Goal: Book appointment/travel/reservation

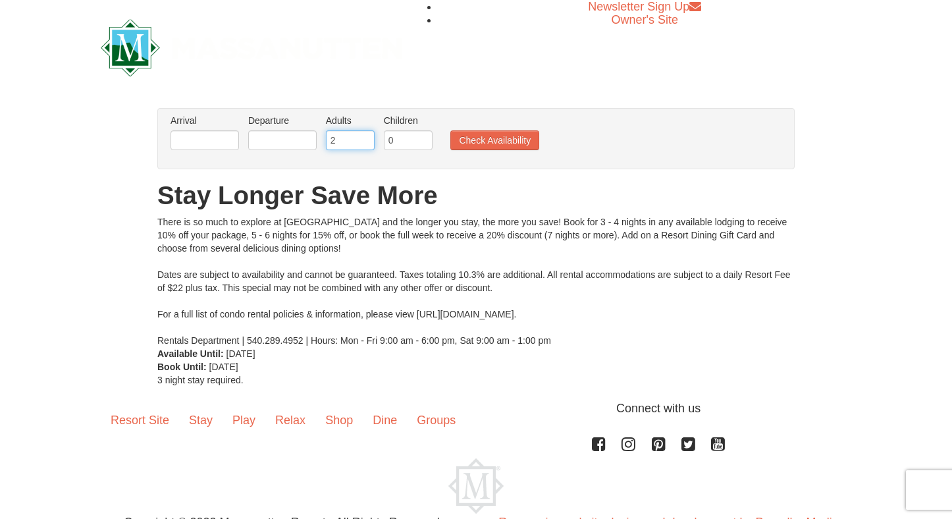
click at [344, 145] on input "2" at bounding box center [350, 140] width 49 height 20
click at [366, 136] on input "3" at bounding box center [350, 140] width 49 height 20
click at [366, 136] on input "4" at bounding box center [350, 140] width 49 height 20
click at [366, 136] on input "5" at bounding box center [350, 140] width 49 height 20
type input "6"
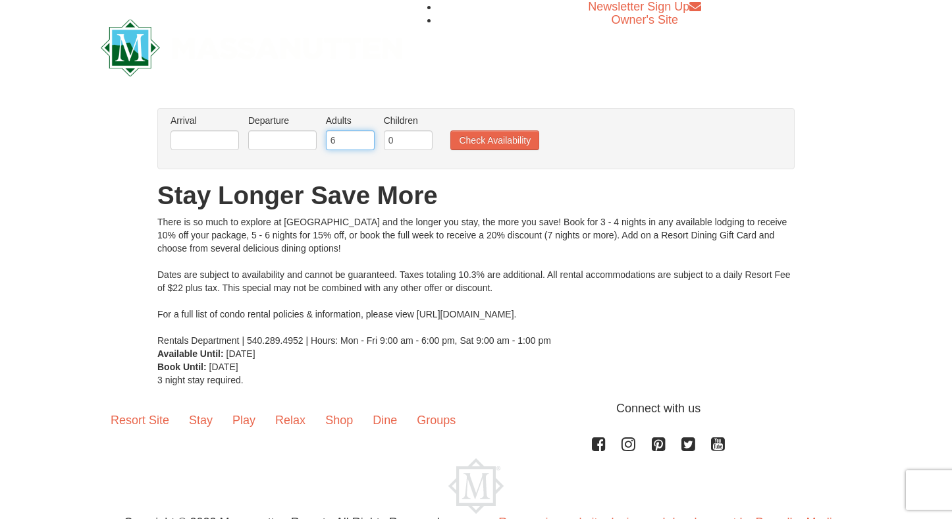
click at [366, 136] on input "6" at bounding box center [350, 140] width 49 height 20
click at [406, 139] on input "0" at bounding box center [408, 140] width 49 height 20
click at [424, 138] on input "1" at bounding box center [408, 140] width 49 height 20
click at [424, 138] on input "2" at bounding box center [408, 140] width 49 height 20
click at [424, 138] on input "3" at bounding box center [408, 140] width 49 height 20
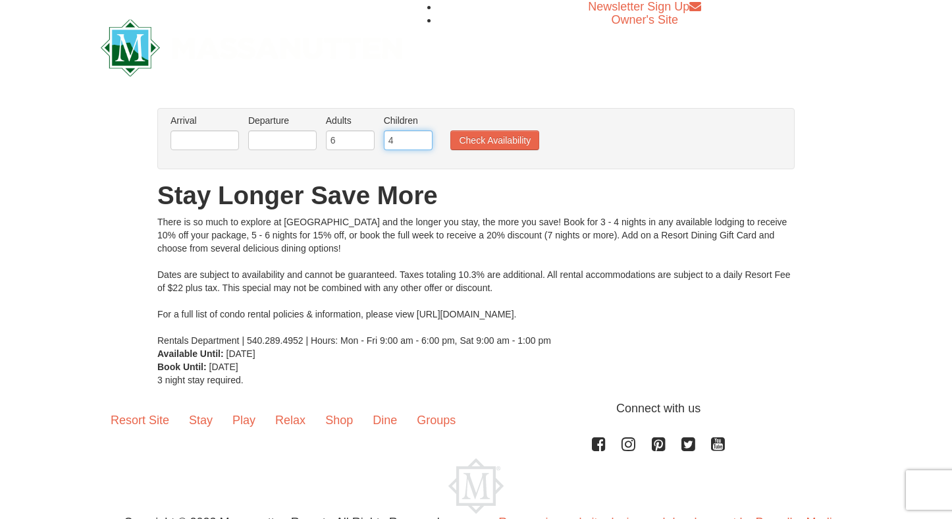
click at [424, 138] on input "4" at bounding box center [408, 140] width 49 height 20
click at [424, 138] on input "5" at bounding box center [408, 140] width 49 height 20
click at [422, 137] on input "6" at bounding box center [408, 140] width 49 height 20
click at [422, 137] on input "7" at bounding box center [408, 140] width 49 height 20
click at [422, 137] on input "8" at bounding box center [408, 140] width 49 height 20
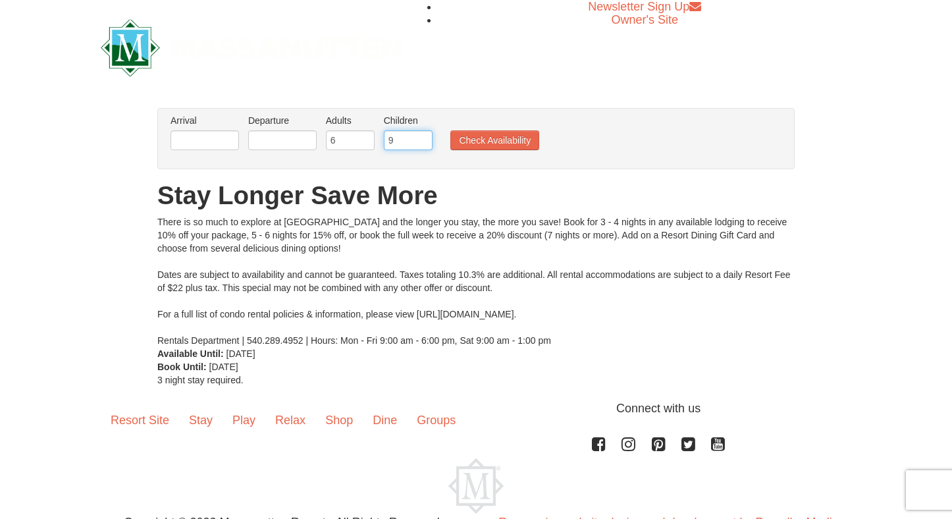
type input "9"
click at [422, 137] on input "9" at bounding box center [408, 140] width 49 height 20
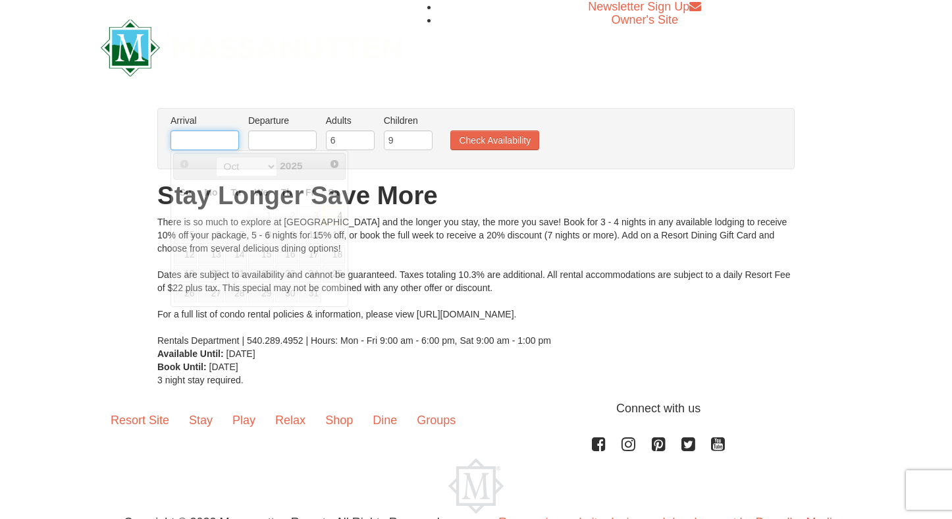
click at [203, 142] on input "text" at bounding box center [205, 140] width 69 height 20
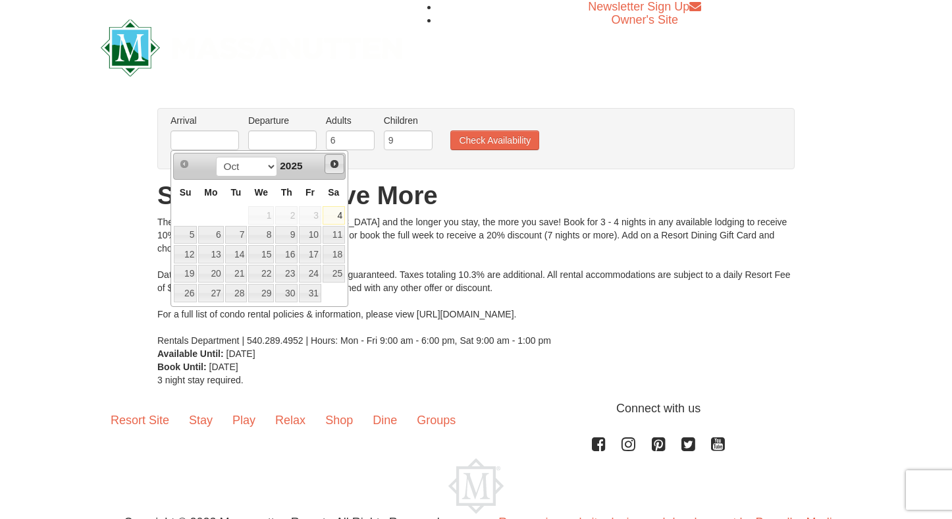
click at [331, 161] on span "Next" at bounding box center [334, 164] width 11 height 11
click at [209, 271] on link "22" at bounding box center [210, 274] width 25 height 18
type input "12/22/2025"
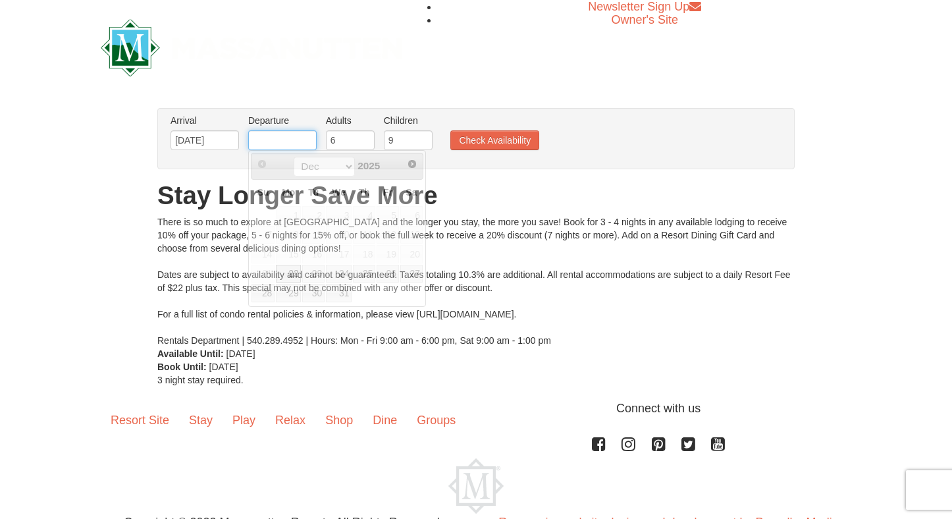
click at [294, 136] on input "text" at bounding box center [282, 140] width 69 height 20
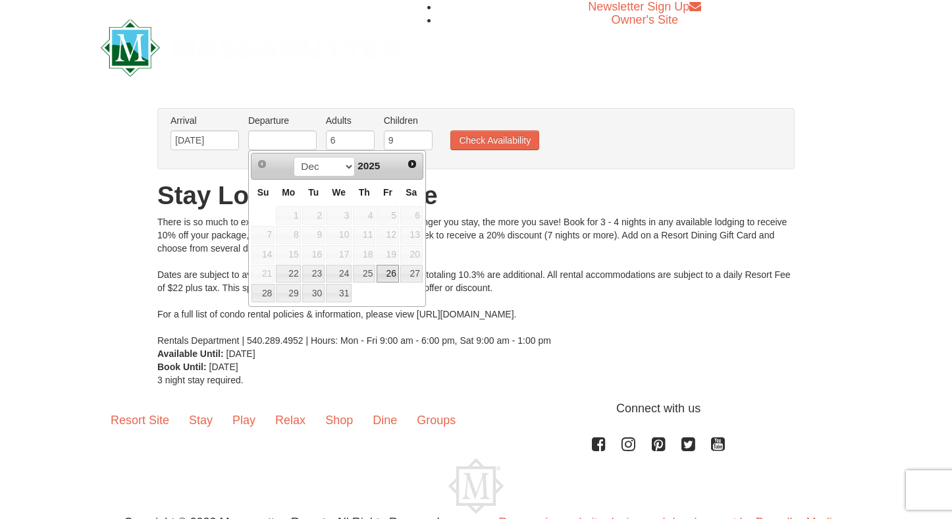
click at [388, 270] on link "26" at bounding box center [388, 274] width 22 height 18
type input "12/26/2025"
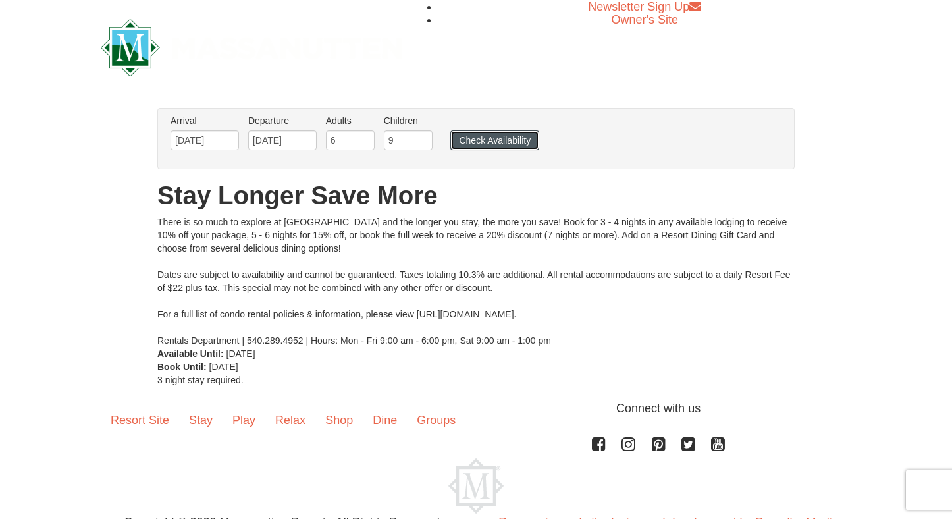
click at [480, 143] on button "Check Availability" at bounding box center [495, 140] width 89 height 20
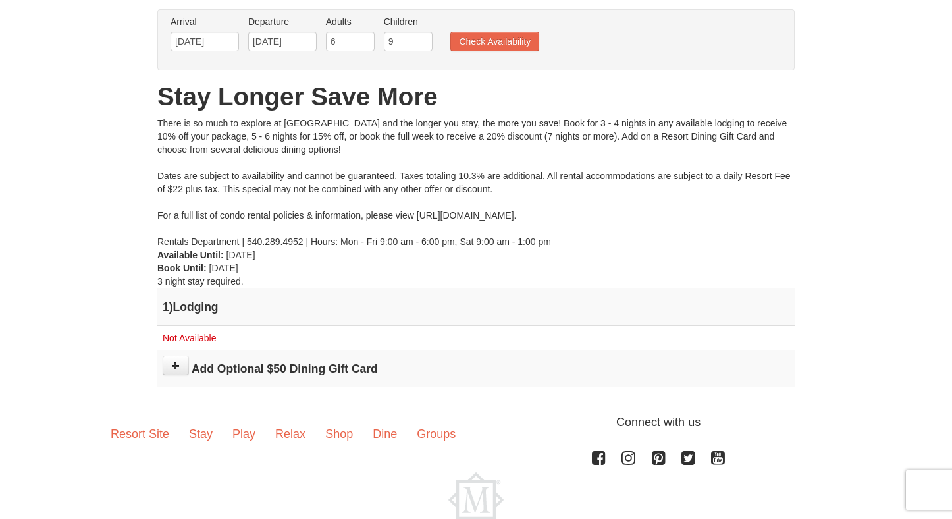
scroll to position [92, 0]
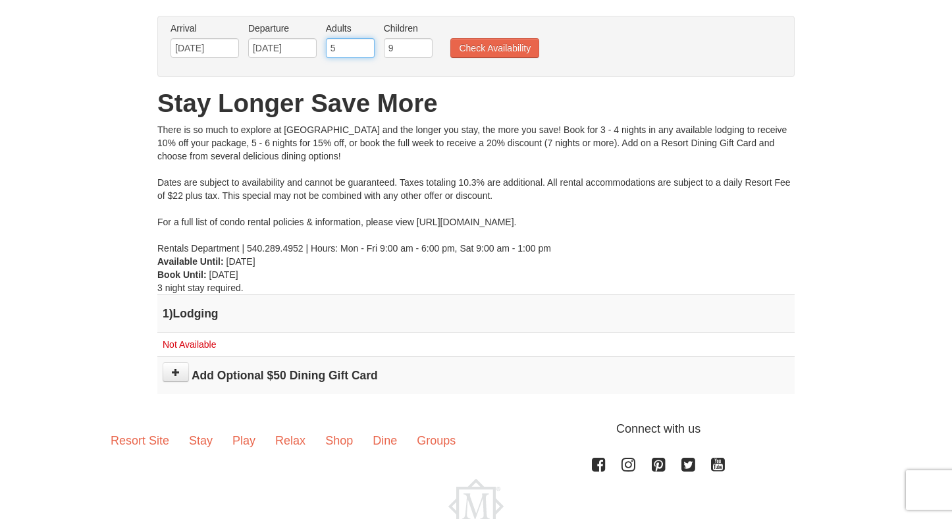
click at [360, 49] on input "5" at bounding box center [350, 48] width 49 height 20
type input "4"
click at [360, 49] on input "4" at bounding box center [350, 48] width 49 height 20
click at [398, 48] on input "9" at bounding box center [408, 48] width 49 height 20
click at [425, 48] on input "10" at bounding box center [408, 48] width 49 height 20
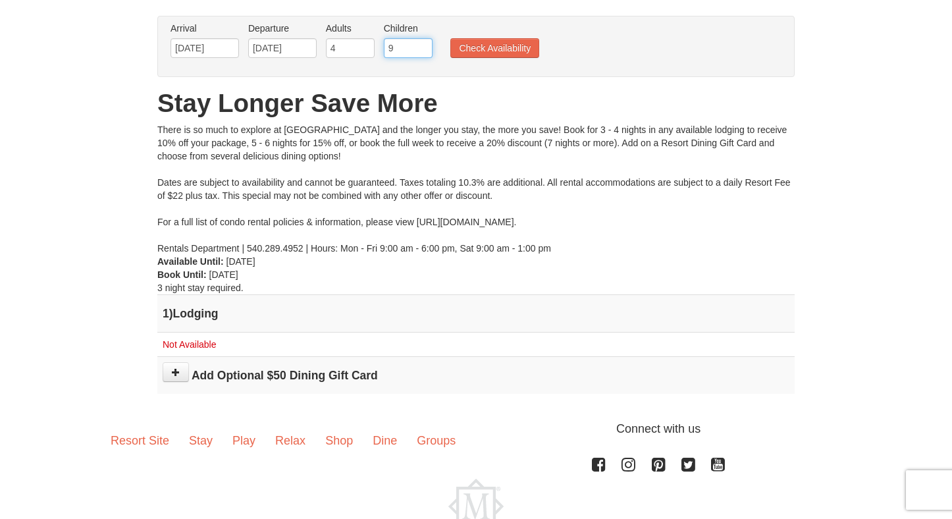
click at [425, 53] on input "9" at bounding box center [408, 48] width 49 height 20
click at [425, 53] on input "8" at bounding box center [408, 48] width 49 height 20
click at [425, 53] on input "7" at bounding box center [408, 48] width 49 height 20
type input "6"
click at [425, 53] on input "6" at bounding box center [408, 48] width 49 height 20
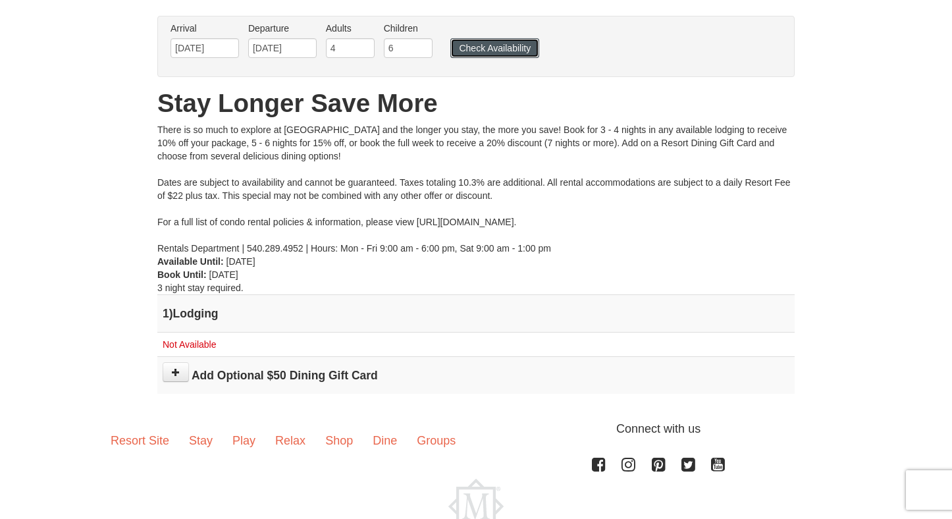
click at [485, 49] on button "Check Availability" at bounding box center [495, 48] width 89 height 20
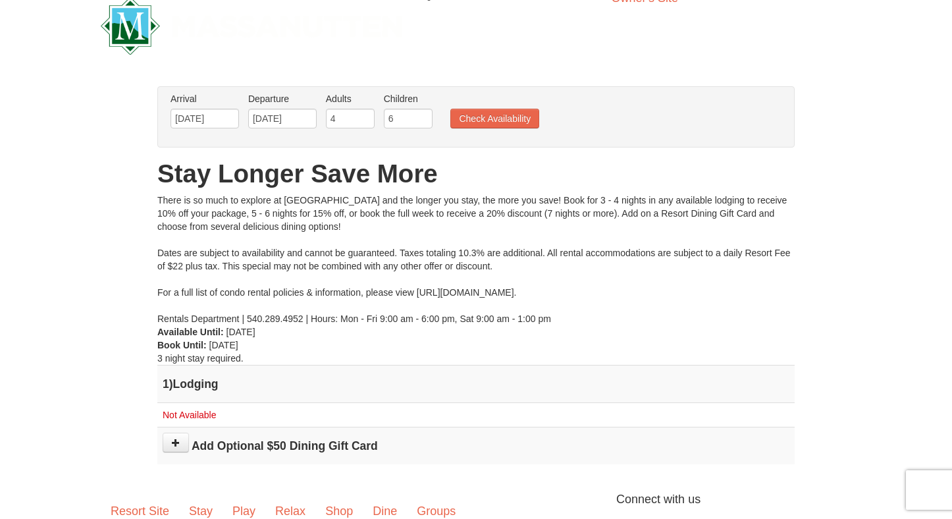
scroll to position [30, 0]
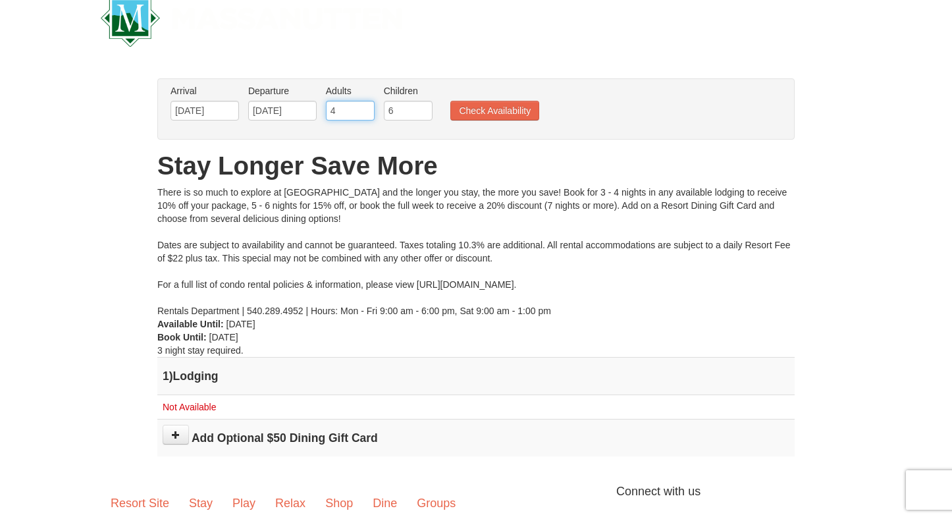
click at [347, 105] on input "4" at bounding box center [350, 111] width 49 height 20
click at [365, 114] on input "3" at bounding box center [350, 111] width 49 height 20
type input "2"
click at [365, 114] on input "2" at bounding box center [350, 111] width 49 height 20
click at [404, 113] on input "6" at bounding box center [408, 111] width 49 height 20
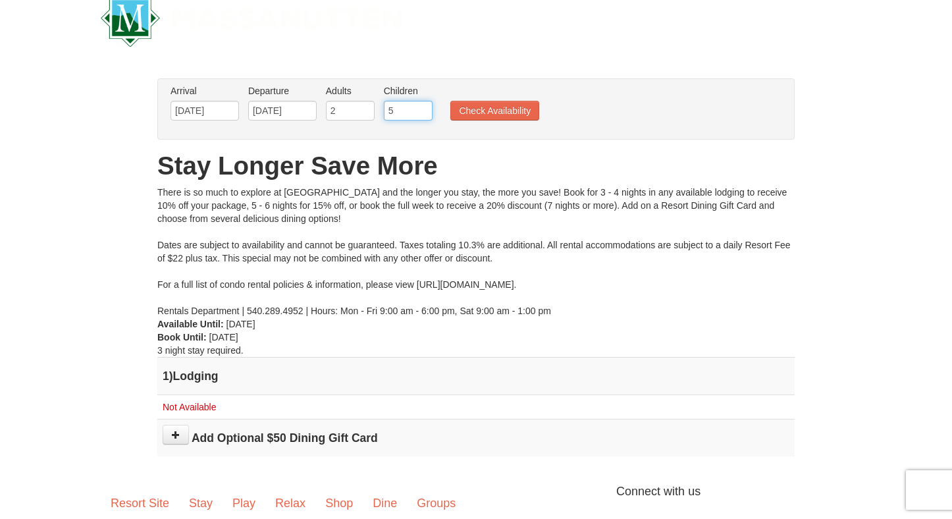
click at [424, 111] on input "5" at bounding box center [408, 111] width 49 height 20
type input "4"
click at [424, 111] on input "4" at bounding box center [408, 111] width 49 height 20
click at [474, 111] on button "Check Availability" at bounding box center [495, 111] width 89 height 20
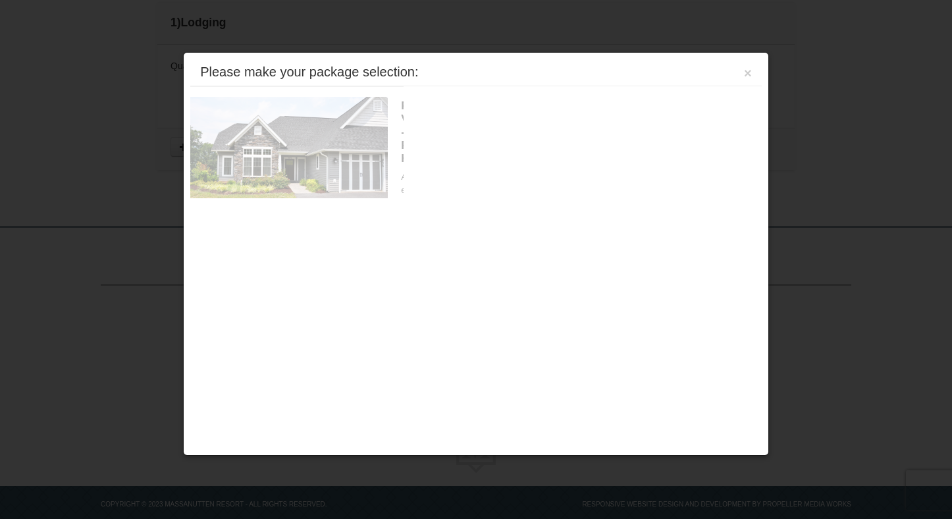
scroll to position [399, 0]
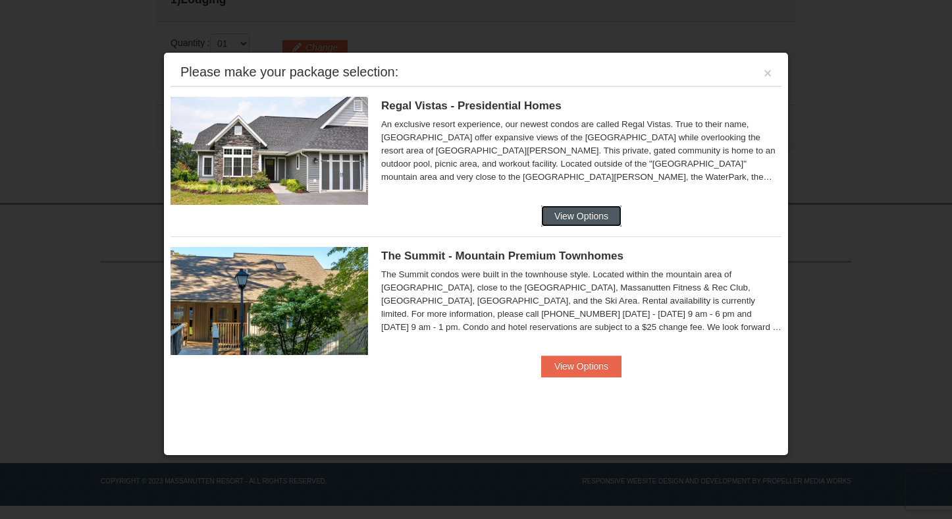
click at [592, 218] on button "View Options" at bounding box center [581, 216] width 80 height 21
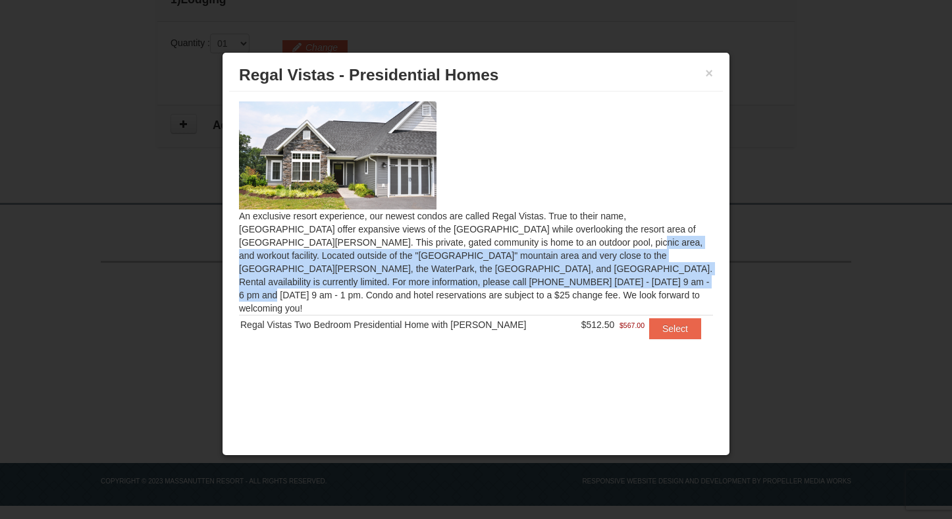
drag, startPoint x: 379, startPoint y: 243, endPoint x: 410, endPoint y: 278, distance: 46.7
click at [410, 278] on div "An exclusive resort experience, our newest condos are called Regal Vistas. True…" at bounding box center [476, 229] width 494 height 274
click at [707, 75] on button "×" at bounding box center [709, 73] width 8 height 13
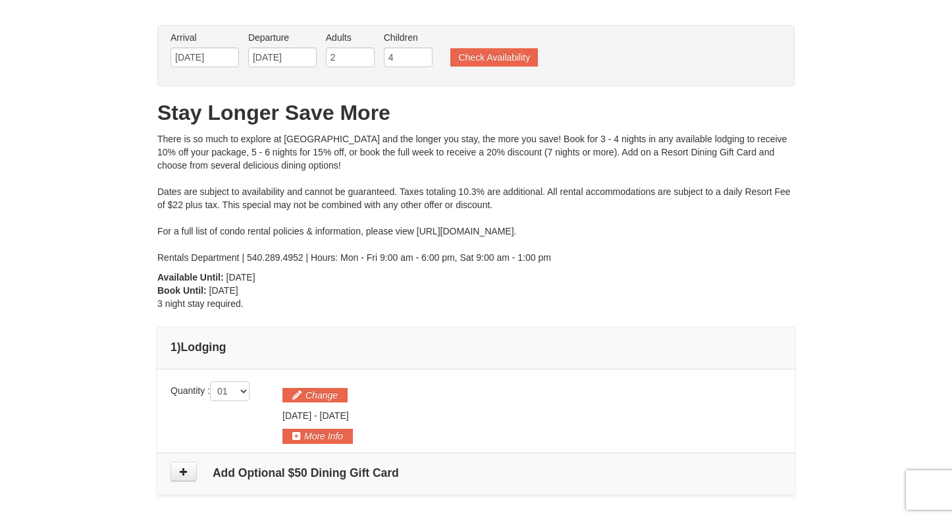
scroll to position [0, 0]
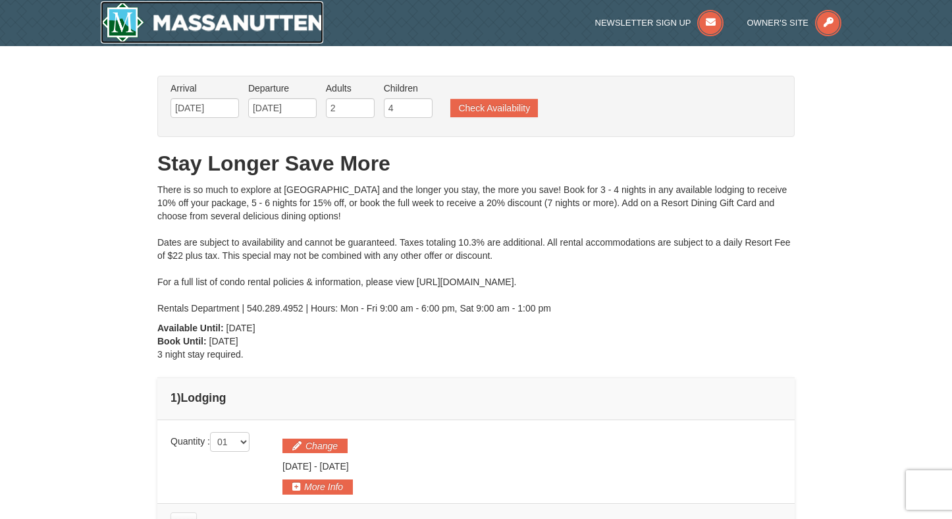
click at [190, 24] on img at bounding box center [212, 22] width 223 height 42
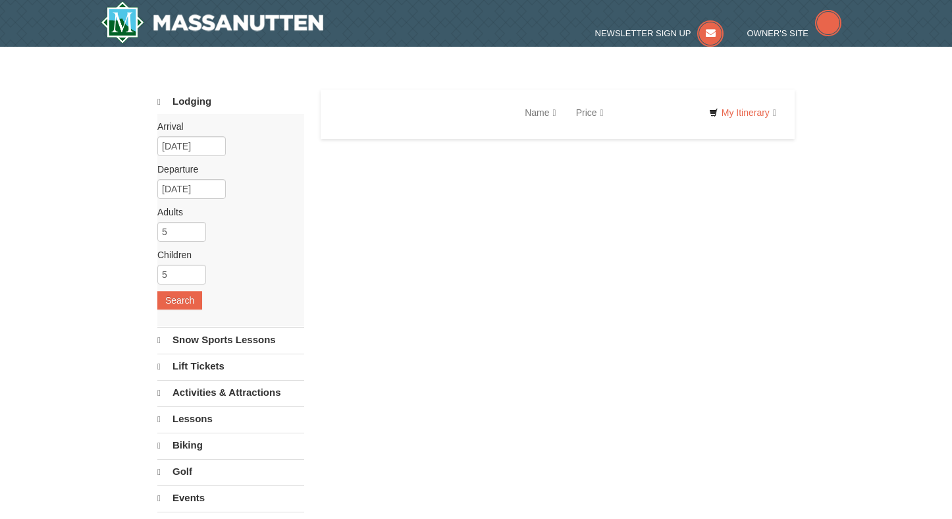
select select "10"
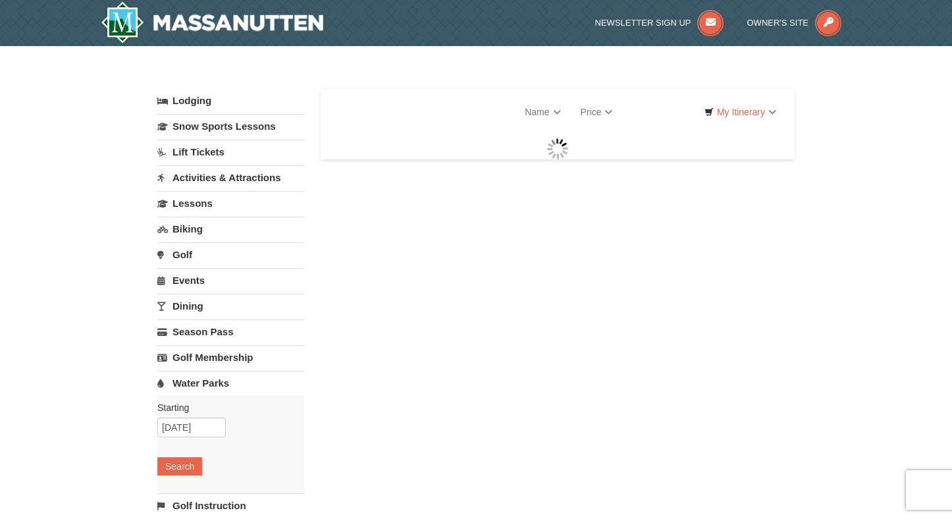
select select "10"
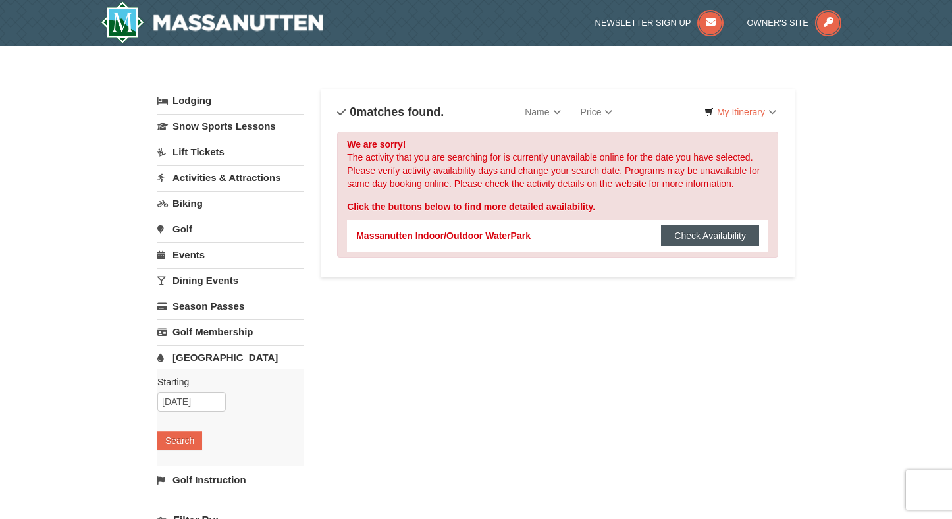
click at [712, 240] on button "Check Availability" at bounding box center [710, 235] width 98 height 21
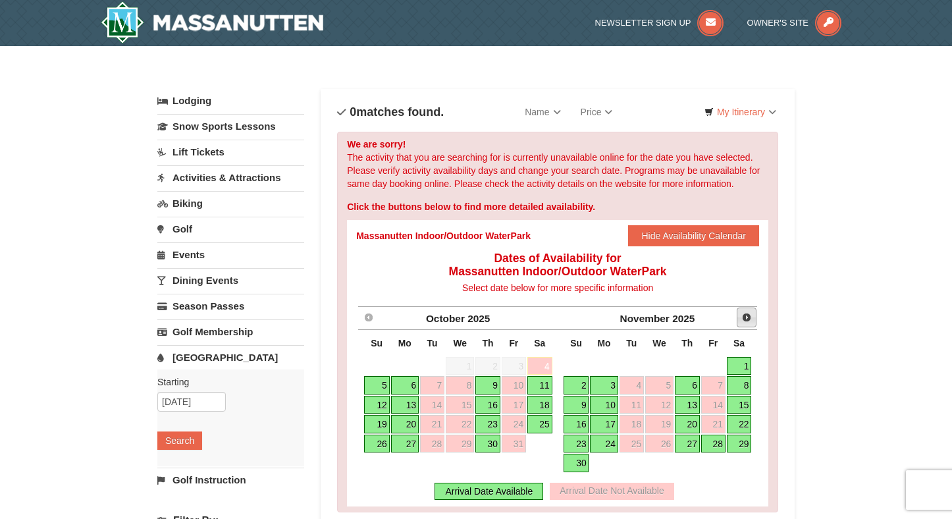
click at [748, 310] on link "Next" at bounding box center [747, 318] width 20 height 20
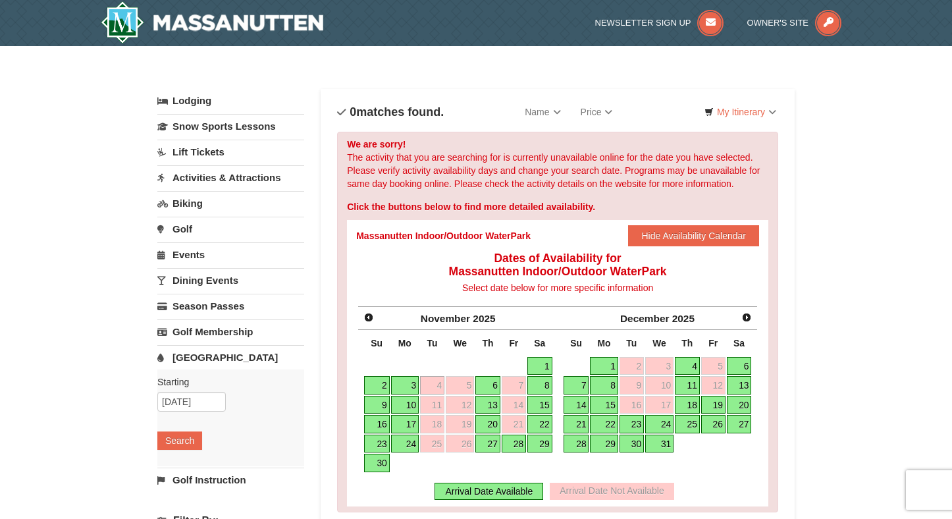
click at [638, 443] on link "30" at bounding box center [632, 444] width 24 height 18
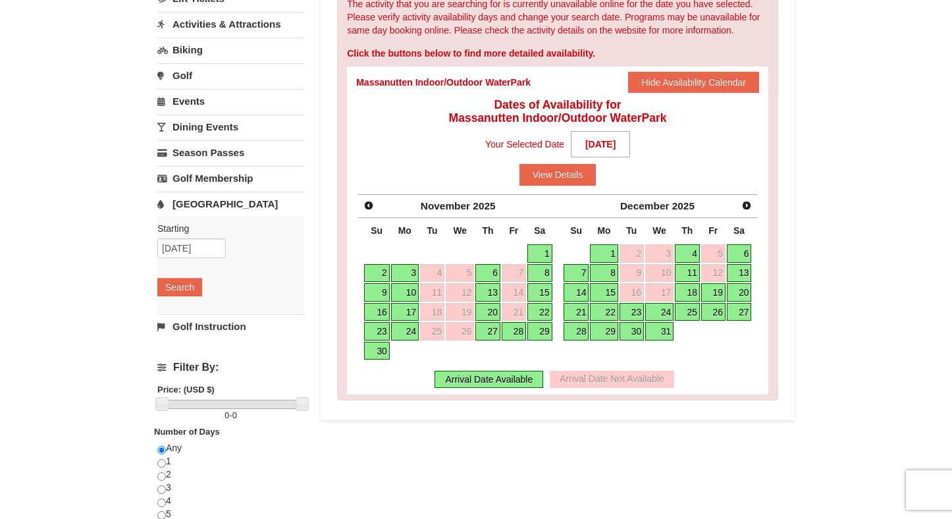
scroll to position [153, 0]
click at [566, 177] on button "View Details" at bounding box center [558, 175] width 77 height 21
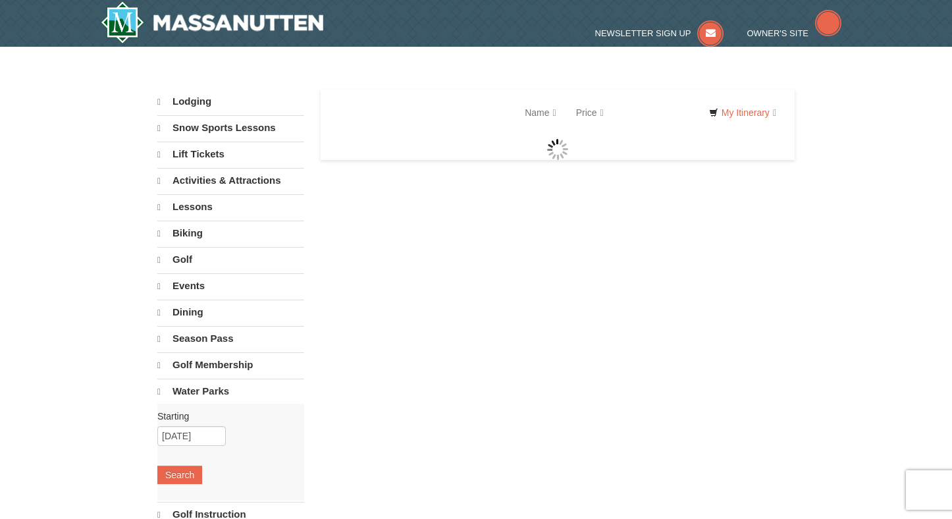
select select "10"
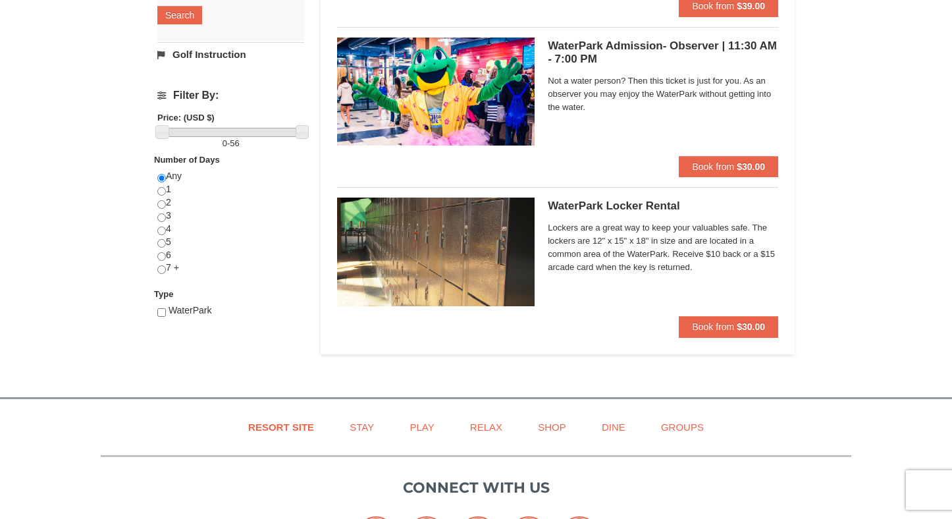
scroll to position [426, 0]
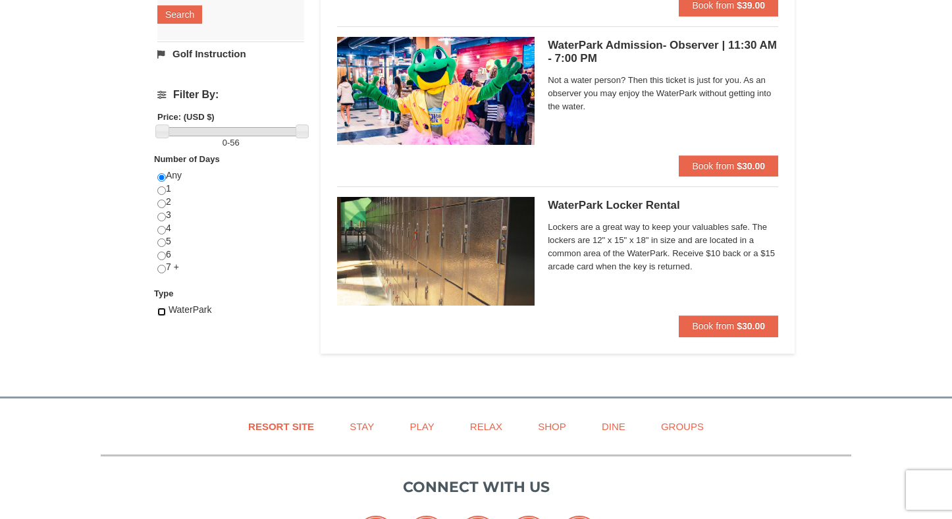
click at [159, 310] on input "checkbox" at bounding box center [161, 312] width 9 height 9
checkbox input "true"
click at [163, 203] on input "radio" at bounding box center [161, 204] width 9 height 9
radio input "true"
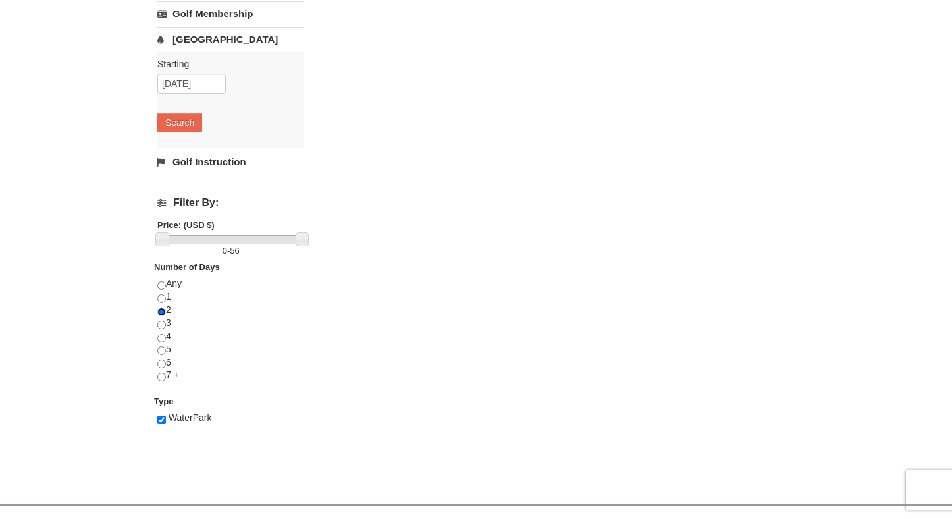
scroll to position [332, 0]
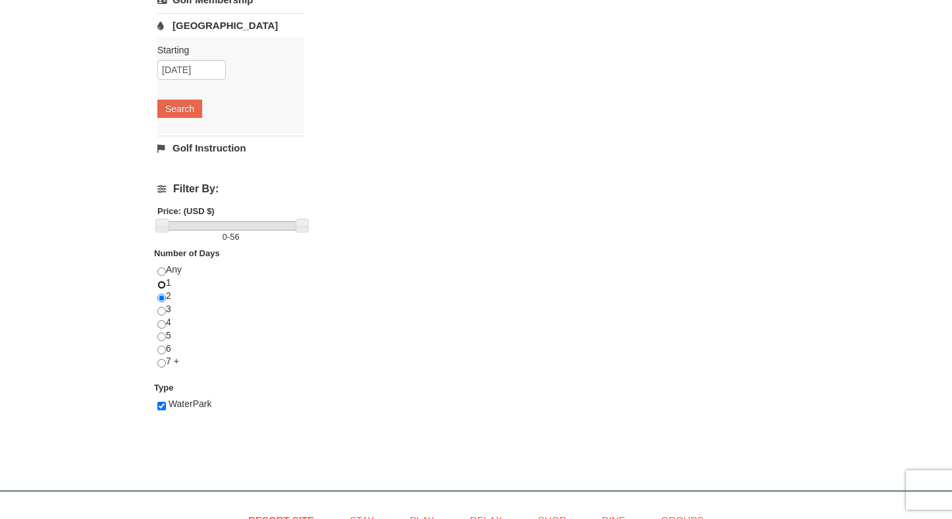
click at [162, 287] on input "radio" at bounding box center [161, 285] width 9 height 9
radio input "true"
click at [161, 271] on input "radio" at bounding box center [161, 271] width 9 height 9
radio input "true"
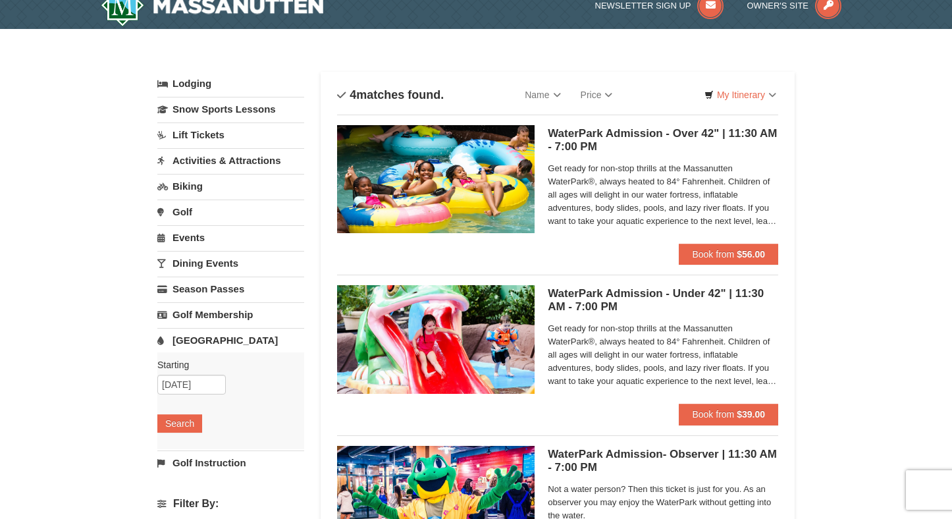
scroll to position [0, 0]
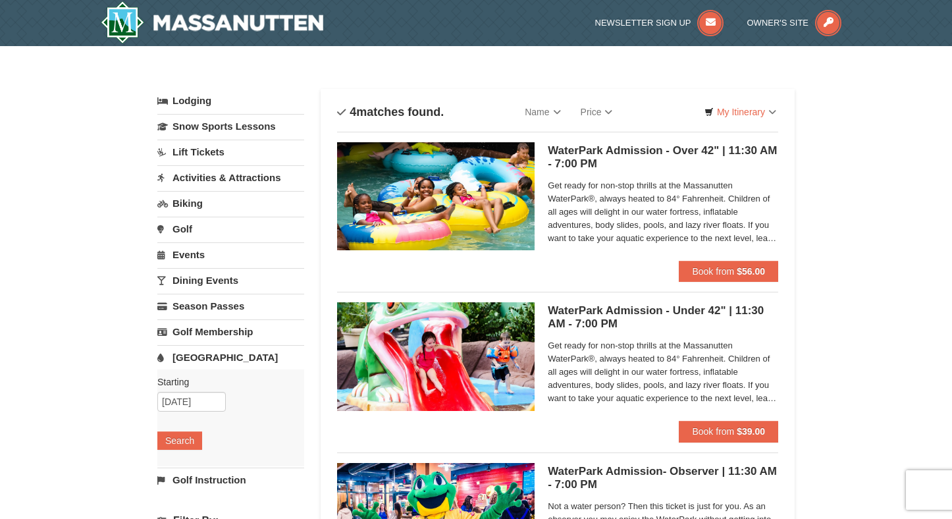
click at [722, 259] on div "WaterPark Admission - Over 42" | 11:30 AM - 7:00 PM Massanutten Indoor/Outdoor …" at bounding box center [663, 201] width 231 height 119
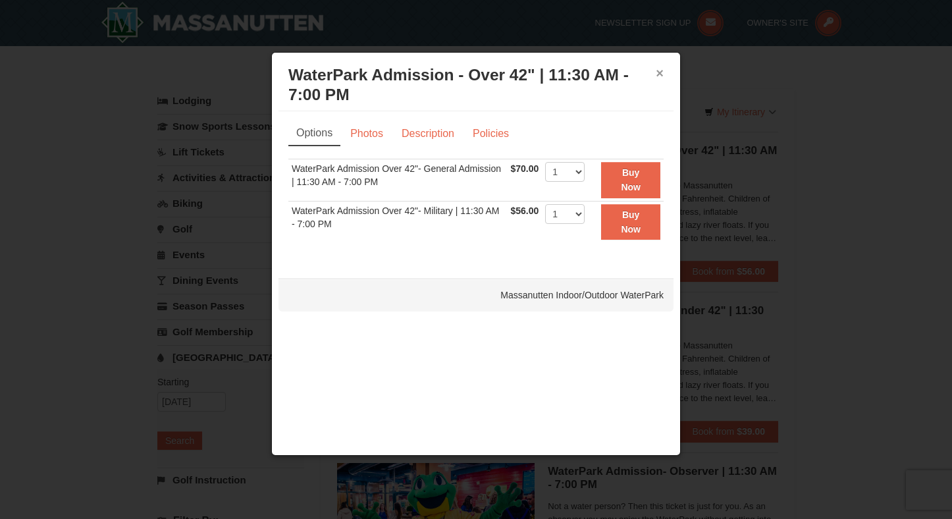
click at [659, 71] on button "×" at bounding box center [660, 73] width 8 height 13
